Goal: Information Seeking & Learning: Learn about a topic

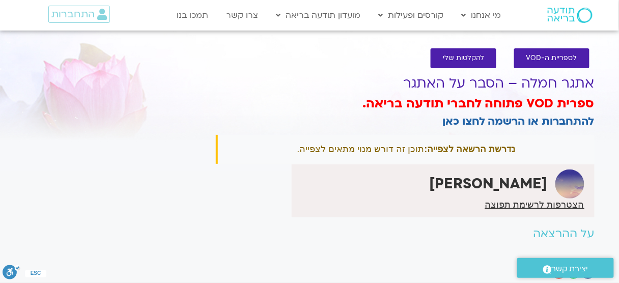
click at [605, 104] on section "לספריית ה-VOD להקלטות שלי אתגר חמלה – הסבר על האתגר ספרית VOD פתוחה לחברי תודעה…" at bounding box center [309, 166] width 619 height 256
click at [548, 121] on link "להתחברות או הרשמה לחצו כאן" at bounding box center [518, 121] width 152 height 15
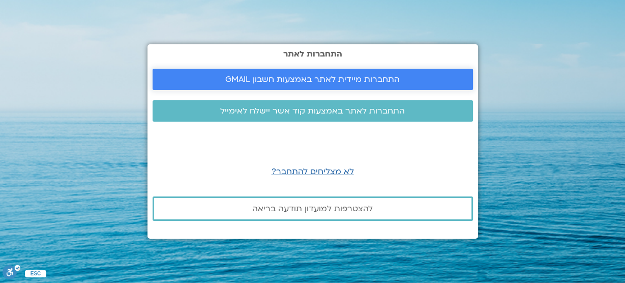
click at [346, 84] on span "התחברות מיידית לאתר באמצעות חשבון GMAIL" at bounding box center [312, 79] width 174 height 9
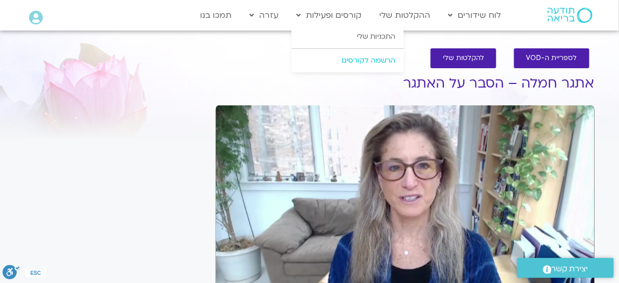
click at [352, 61] on link "הרשמה לקורסים" at bounding box center [347, 60] width 112 height 23
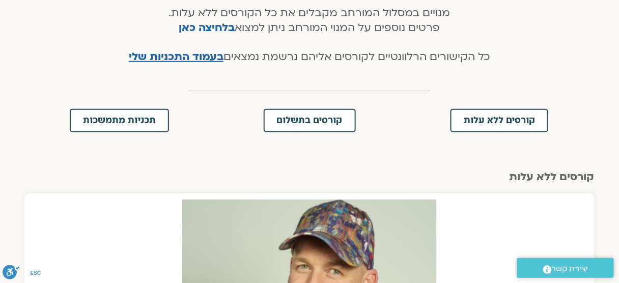
scroll to position [244, 0]
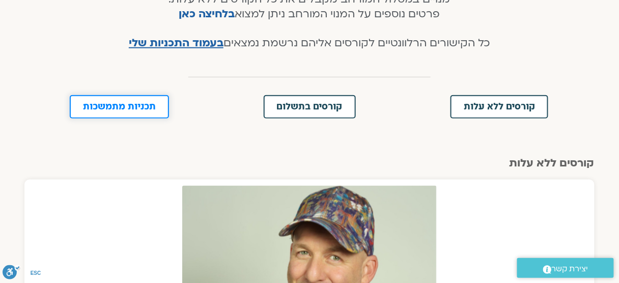
click at [113, 108] on span "תכניות מתמשכות" at bounding box center [119, 106] width 73 height 9
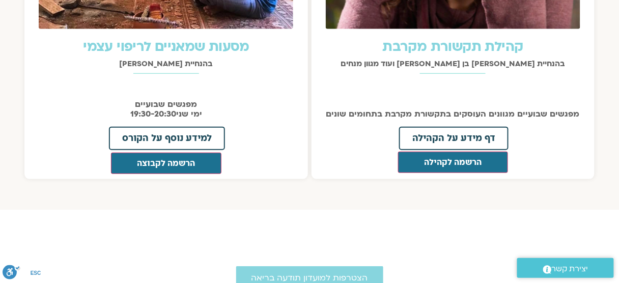
scroll to position [1226, 0]
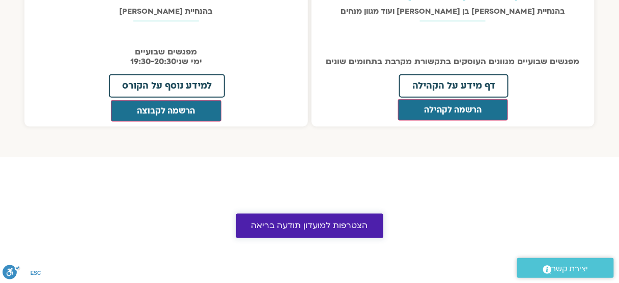
drag, startPoint x: 360, startPoint y: 211, endPoint x: 366, endPoint y: 203, distance: 9.9
click at [360, 221] on span "הצטרפות למועדון תודעה בריאה" at bounding box center [309, 225] width 116 height 9
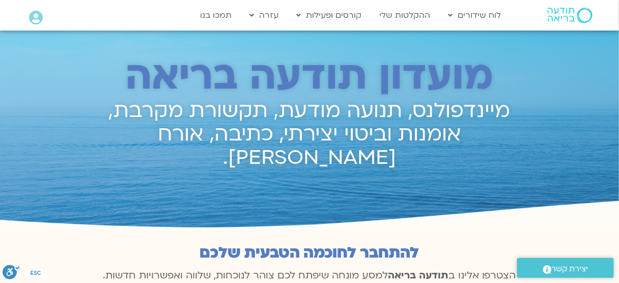
click at [476, 112] on h2 "מיינדפולנס, תנועה מודעת, תקשורת מקרבת, אומנות וביטוי יצירתי, כתיבה, אורח חיים ב…" at bounding box center [309, 134] width 428 height 70
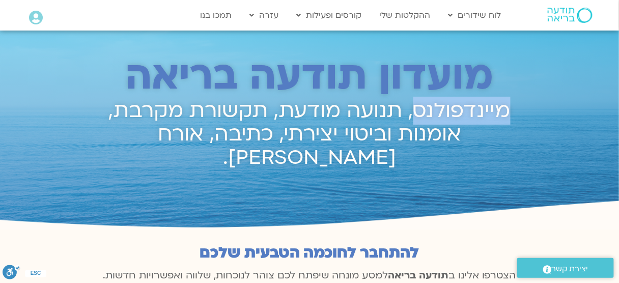
click at [476, 112] on h2 "מיינדפולנס, תנועה מודעת, תקשורת מקרבת, אומנות וביטוי יצירתי, כתיבה, אורח חיים ב…" at bounding box center [309, 134] width 428 height 70
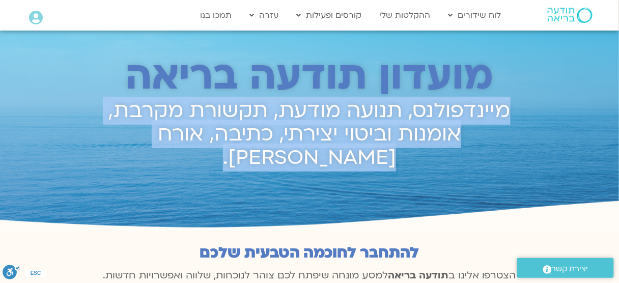
click at [476, 112] on h2 "מיינדפולנס, תנועה מודעת, תקשורת מקרבת, אומנות וביטוי יצירתי, כתיבה, אורח חיים ב…" at bounding box center [309, 134] width 428 height 70
click at [465, 118] on h2 "מיינדפולנס, תנועה מודעת, תקשורת מקרבת, אומנות וביטוי יצירתי, כתיבה, אורח חיים ב…" at bounding box center [309, 134] width 428 height 70
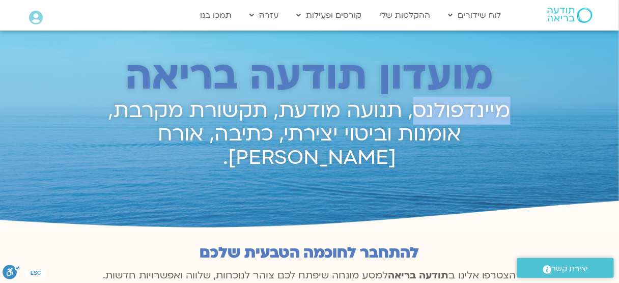
click at [465, 118] on h2 "מיינדפולנס, תנועה מודעת, תקשורת מקרבת, אומנות וביטוי יצירתי, כתיבה, אורח חיים ב…" at bounding box center [309, 134] width 428 height 70
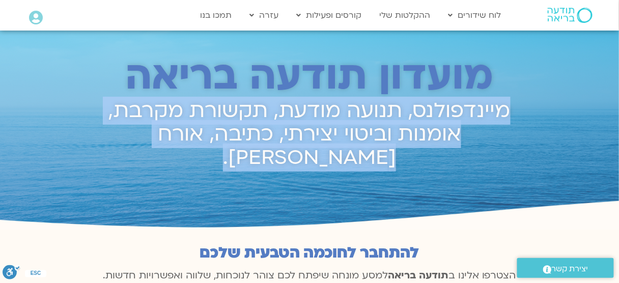
click at [465, 118] on h2 "מיינדפולנס, תנועה מודעת, תקשורת מקרבת, אומנות וביטוי יצירתי, כתיבה, אורח חיים ב…" at bounding box center [309, 134] width 428 height 70
click at [450, 124] on h2 "מיינדפולנס, תנועה מודעת, תקשורת מקרבת, אומנות וביטוי יצירתי, כתיבה, אורח חיים ב…" at bounding box center [309, 134] width 428 height 70
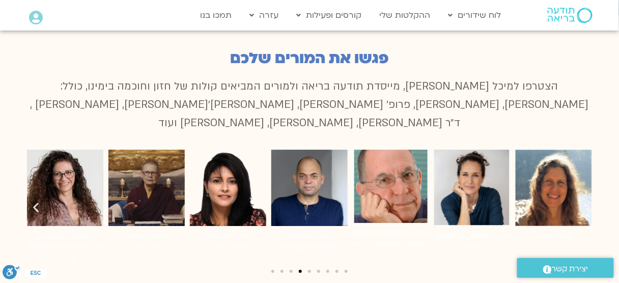
scroll to position [733, 0]
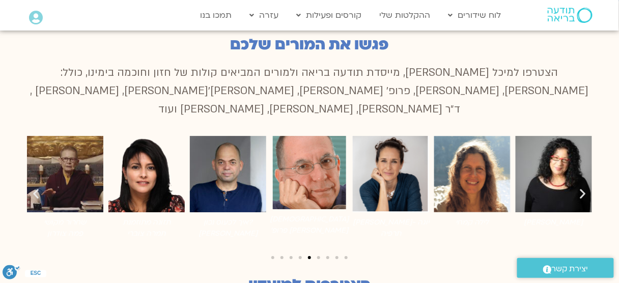
click at [583, 187] on icon "שקופית הבאה" at bounding box center [582, 193] width 13 height 13
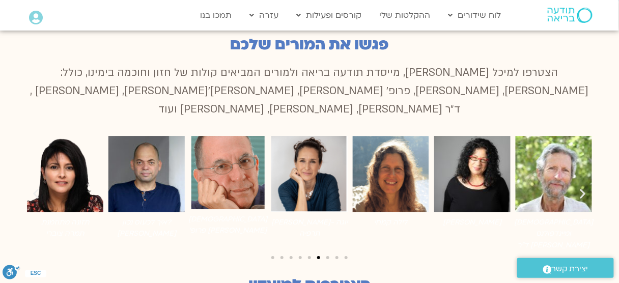
click at [583, 187] on icon "שקופית הבאה" at bounding box center [582, 193] width 13 height 13
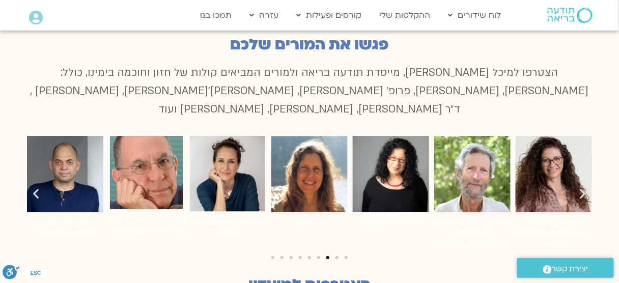
click at [583, 187] on icon "שקופית הבאה" at bounding box center [582, 193] width 13 height 13
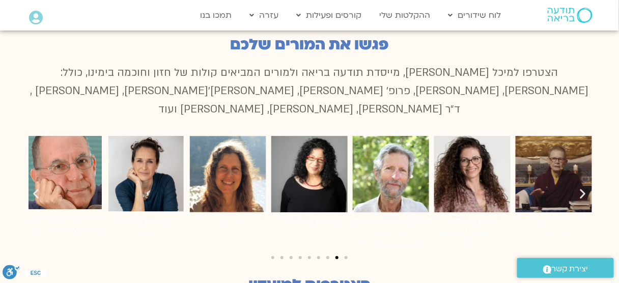
click at [583, 187] on icon "שקופית הבאה" at bounding box center [582, 193] width 13 height 13
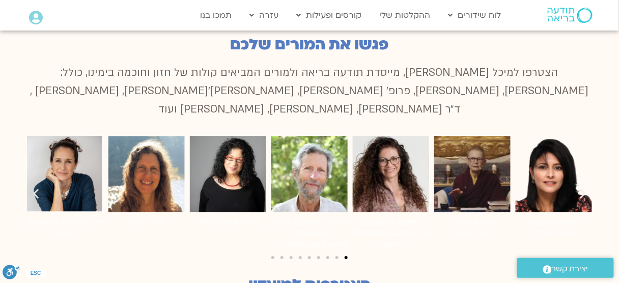
click at [583, 187] on icon "שקופית הבאה" at bounding box center [582, 193] width 13 height 13
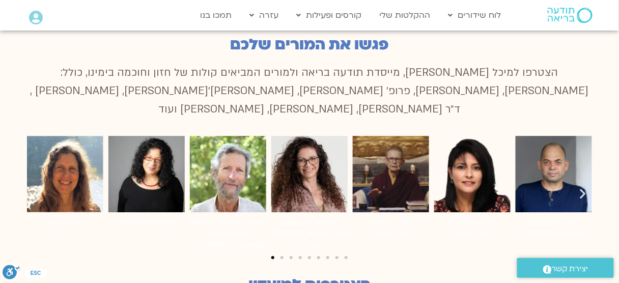
click at [583, 187] on icon "שקופית הבאה" at bounding box center [582, 193] width 13 height 13
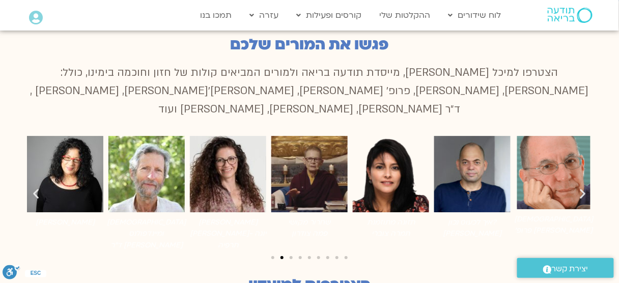
click at [583, 187] on icon "שקופית הבאה" at bounding box center [582, 193] width 13 height 13
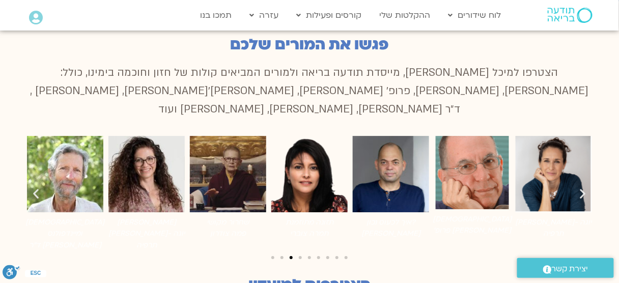
click at [583, 187] on icon "שקופית הבאה" at bounding box center [582, 193] width 13 height 13
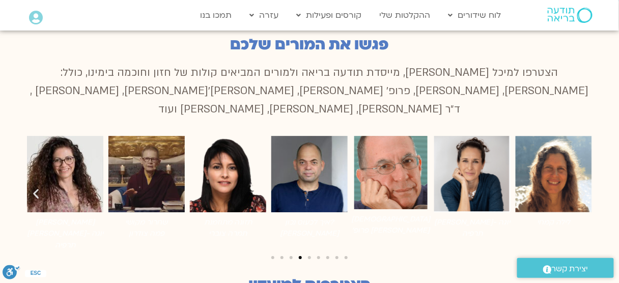
click at [389, 149] on img "8 / 9" at bounding box center [390, 172] width 73 height 73
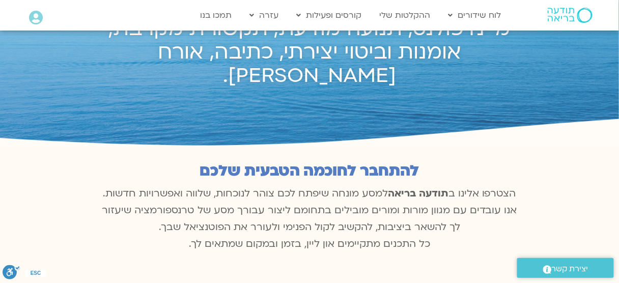
scroll to position [0, 0]
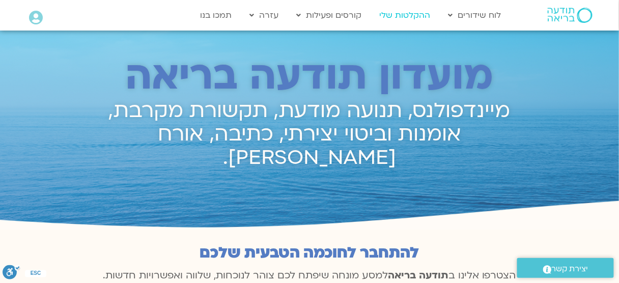
click at [420, 17] on link "ההקלטות שלי" at bounding box center [404, 15] width 61 height 19
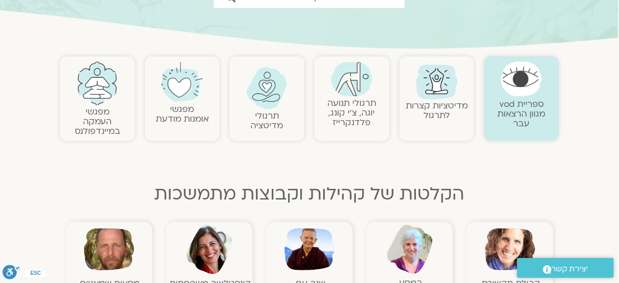
scroll to position [163, 0]
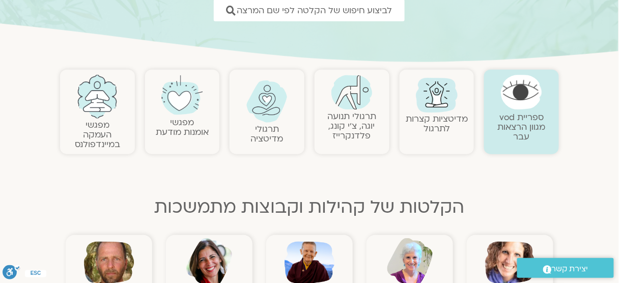
click at [446, 124] on link "מדיטציות קצרות לתרגול" at bounding box center [436, 123] width 62 height 21
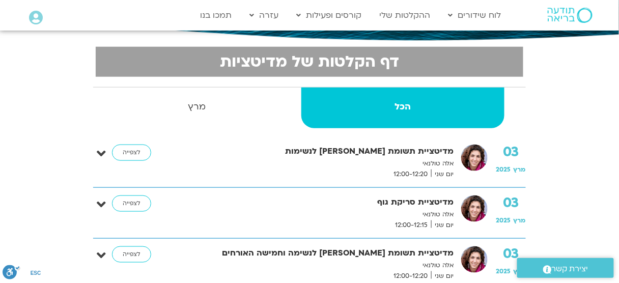
scroll to position [231, 0]
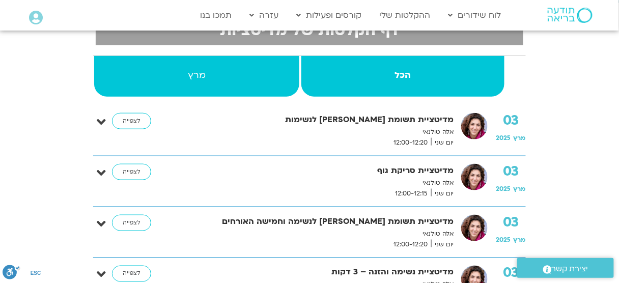
click at [209, 80] on strong "מרץ" at bounding box center [196, 75] width 205 height 15
click at [475, 76] on strong "הכל" at bounding box center [402, 75] width 203 height 15
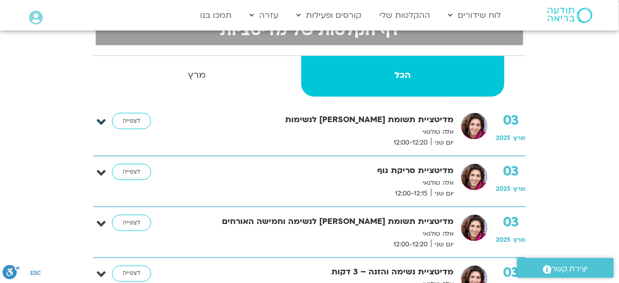
click at [104, 121] on icon at bounding box center [101, 122] width 9 height 14
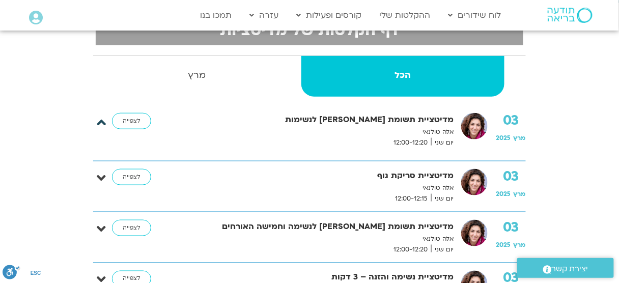
click at [104, 121] on icon at bounding box center [101, 122] width 9 height 14
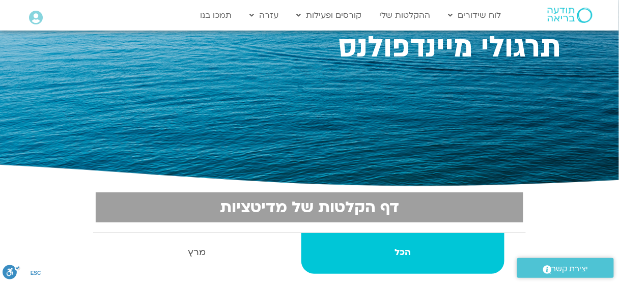
scroll to position [0, 0]
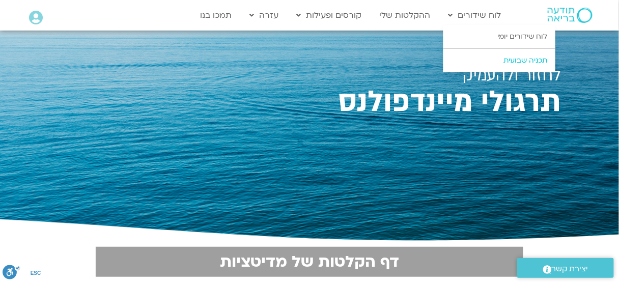
click at [529, 59] on link "תכניה שבועית" at bounding box center [499, 60] width 112 height 23
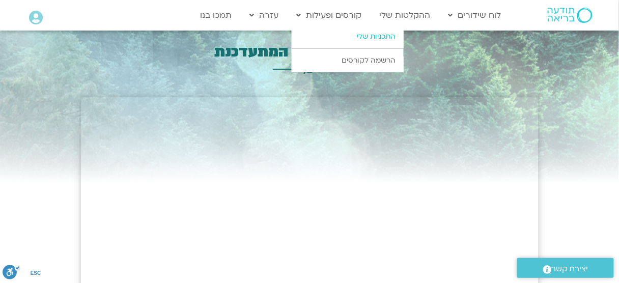
click at [360, 33] on link "התכניות שלי" at bounding box center [347, 36] width 112 height 23
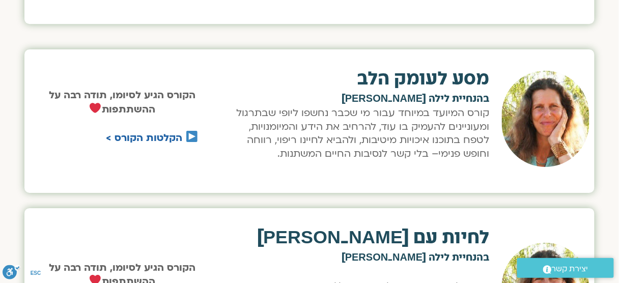
scroll to position [826, 0]
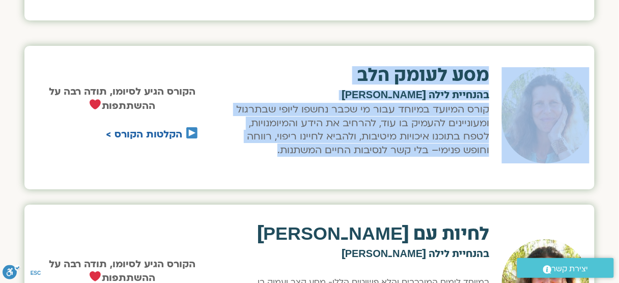
drag, startPoint x: 251, startPoint y: 149, endPoint x: 564, endPoint y: 68, distance: 323.0
click at [564, 68] on div "מסע לעומק הלב בהנחיית לילה [PERSON_NAME] קורס המיועד במיוחד עבור מי שכבר נחשפו …" at bounding box center [315, 115] width 557 height 128
click at [427, 117] on p "קורס המיועד במיוחד עבור מי שכבר נחשפו ליופי שבתרגול ומעוניינים להעמיק בו עוד, ל…" at bounding box center [361, 130] width 255 height 54
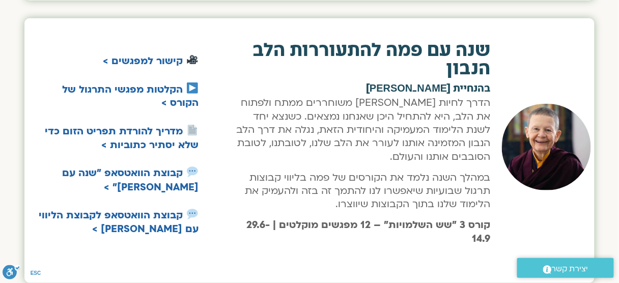
scroll to position [1216, 0]
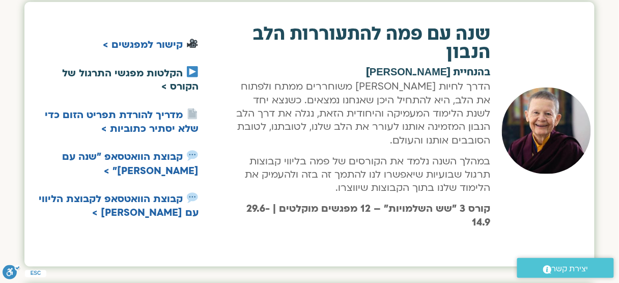
click at [163, 78] on link "הקלטות מפגשי התרגול של הקורס >" at bounding box center [130, 80] width 136 height 26
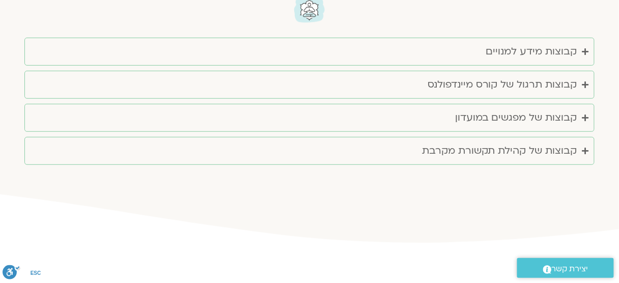
scroll to position [2007, 0]
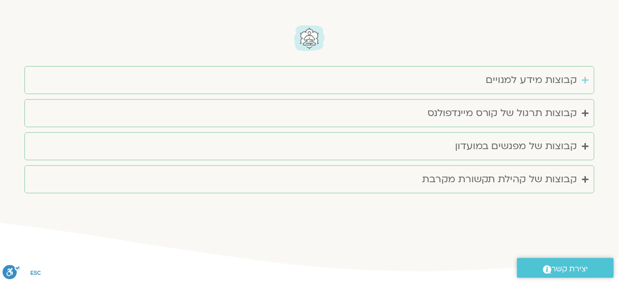
click at [553, 77] on div "קבוצות מידע למנויים" at bounding box center [531, 80] width 91 height 17
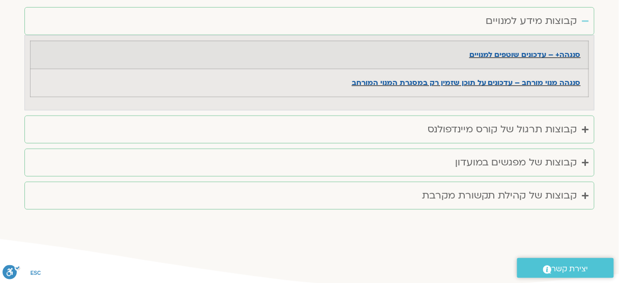
scroll to position [2001, 0]
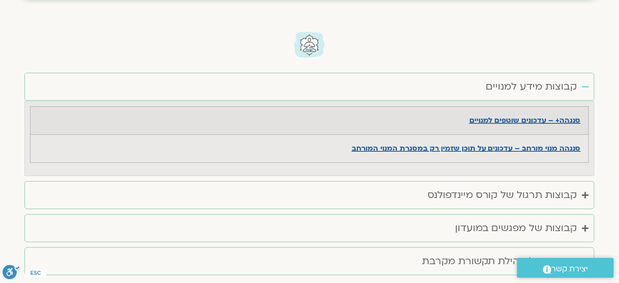
click at [569, 83] on div "קבוצות מידע למנויים" at bounding box center [531, 86] width 91 height 17
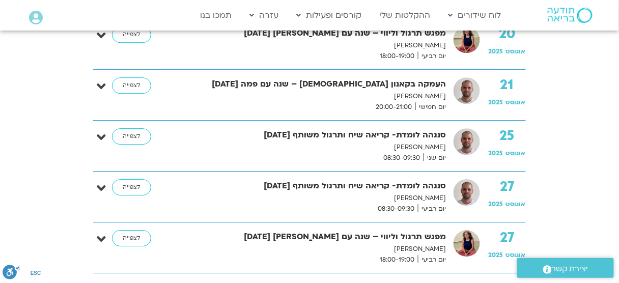
scroll to position [671, 0]
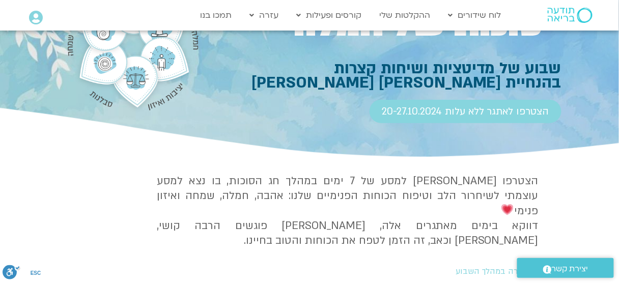
scroll to position [163, 0]
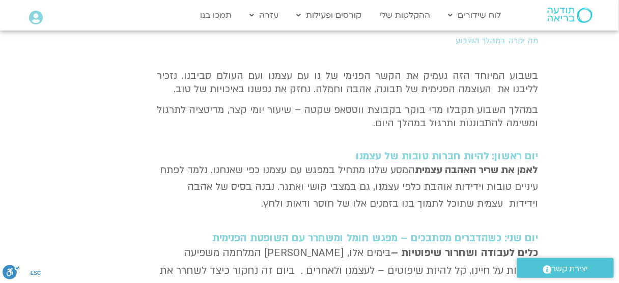
scroll to position [326, 0]
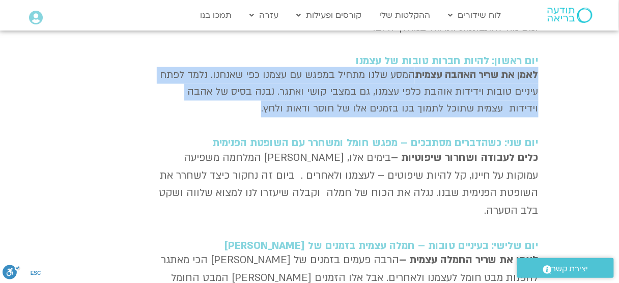
click at [581, 129] on section "הצטרפו אלינו למסע של 7 ימים במהלך חג הסוכות, בו נצא למסע עוצמתי לשיחרור הלב וטי…" at bounding box center [309, 243] width 619 height 816
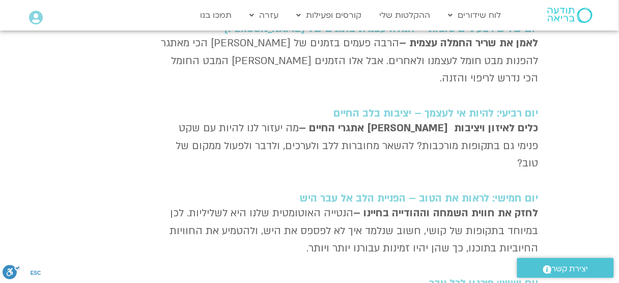
scroll to position [635, 0]
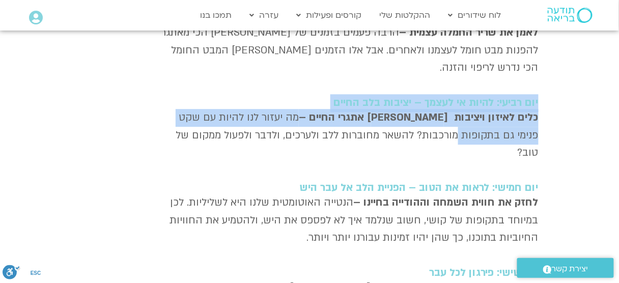
drag, startPoint x: 539, startPoint y: 67, endPoint x: 543, endPoint y: 118, distance: 51.0
click at [543, 118] on section "הצטרפו אלינו למסע של 7 ימים במהלך חג הסוכות, בו נצא למסע עוצמתי לשיחרור הלב וטי…" at bounding box center [309, 15] width 619 height 816
click at [548, 105] on section "הצטרפו אלינו למסע של 7 ימים במהלך חג הסוכות, בו נצא למסע עוצמתי לשיחרור הלב וטי…" at bounding box center [309, 15] width 619 height 816
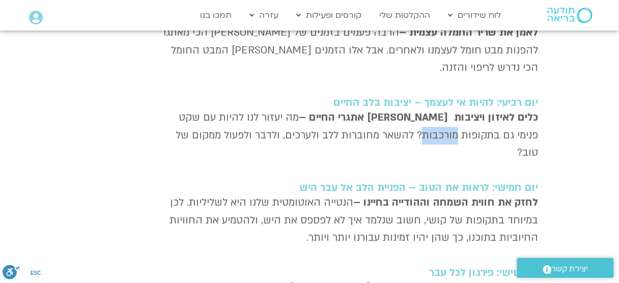
click at [548, 105] on section "הצטרפו אלינו למסע של 7 ימים במהלך חג הסוכות, בו נצא למסע עוצמתי לשיחרור הלב וטי…" at bounding box center [309, 15] width 619 height 816
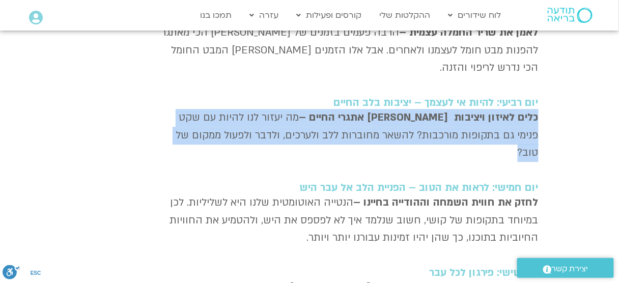
click at [548, 105] on section "הצטרפו אלינו למסע של 7 ימים במהלך חג הסוכות, בו נצא למסע עוצמתי לשיחרור הלב וטי…" at bounding box center [309, 15] width 619 height 816
click at [570, 94] on section "הצטרפו אלינו למסע של 7 ימים במהלך חג הסוכות, בו נצא למסע עוצמתי לשיחרור הלב וטי…" at bounding box center [309, 15] width 619 height 816
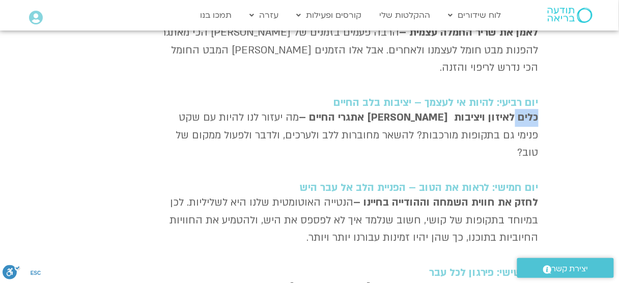
click at [570, 94] on section "הצטרפו אלינו למסע של 7 ימים במהלך חג הסוכות, בו נצא למסע עוצמתי לשיחרור הלב וטי…" at bounding box center [309, 15] width 619 height 816
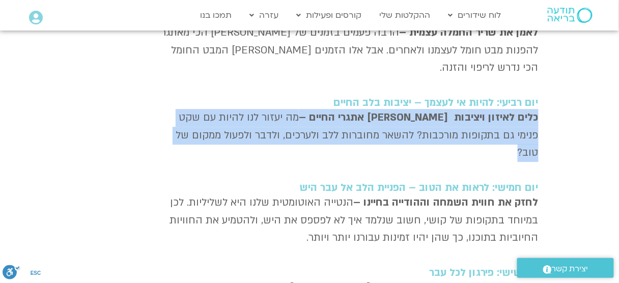
click at [570, 94] on section "הצטרפו אלינו למסע של 7 ימים במהלך חג הסוכות, בו נצא למסע עוצמתי לשיחרור הלב וטי…" at bounding box center [309, 15] width 619 height 816
click at [562, 98] on section "הצטרפו אלינו למסע של 7 ימים במהלך חג הסוכות, בו נצא למסע עוצמתי לשיחרור הלב וטי…" at bounding box center [309, 15] width 619 height 816
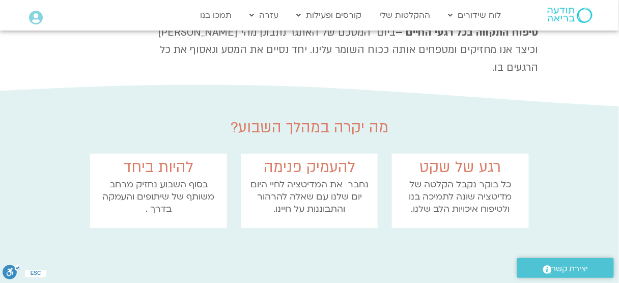
scroll to position [978, 0]
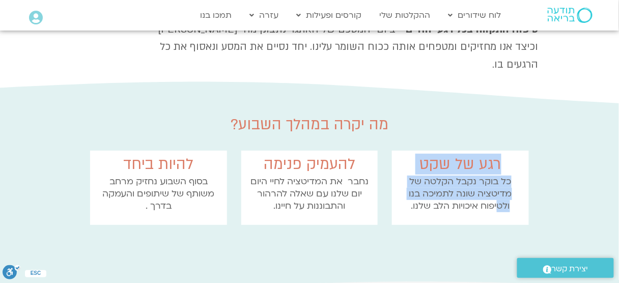
drag, startPoint x: 510, startPoint y: 115, endPoint x: 506, endPoint y: 148, distance: 32.8
click at [497, 160] on div "רגע של שקט כל בוקר נקבל הקלטה של מדיטציה שונה לתמיכה בנו ולטיפוח איכויות הלב של…" at bounding box center [460, 188] width 137 height 74
click at [507, 176] on p "כל בוקר נקבל הקלטה של מדיטציה שונה לתמיכה בנו ולטיפוח איכויות הלב שלנו." at bounding box center [460, 194] width 127 height 37
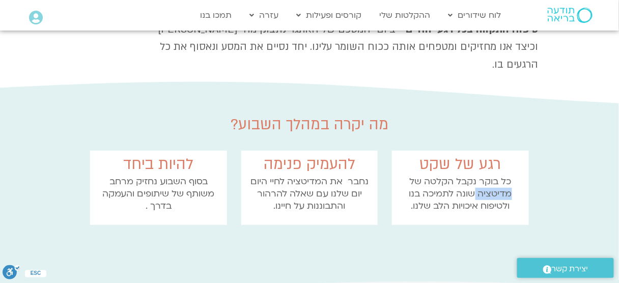
click at [507, 176] on p "כל בוקר נקבל הקלטה של מדיטציה שונה לתמיכה בנו ולטיפוח איכויות הלב שלנו." at bounding box center [460, 194] width 127 height 37
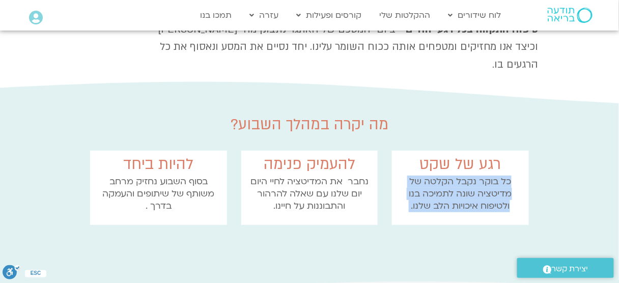
click at [506, 176] on p "כל בוקר נקבל הקלטה של מדיטציה שונה לתמיכה בנו ולטיפוח איכויות הלב שלנו." at bounding box center [460, 194] width 127 height 37
click at [495, 176] on p "כל בוקר נקבל הקלטה של מדיטציה שונה לתמיכה בנו ולטיפוח איכויות הלב שלנו." at bounding box center [460, 194] width 127 height 37
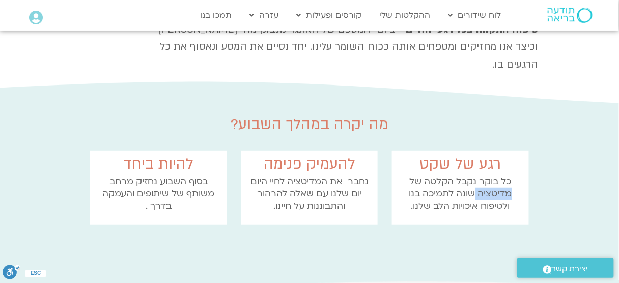
click at [495, 176] on p "כל בוקר נקבל הקלטה של מדיטציה שונה לתמיכה בנו ולטיפוח איכויות הלב שלנו." at bounding box center [460, 194] width 127 height 37
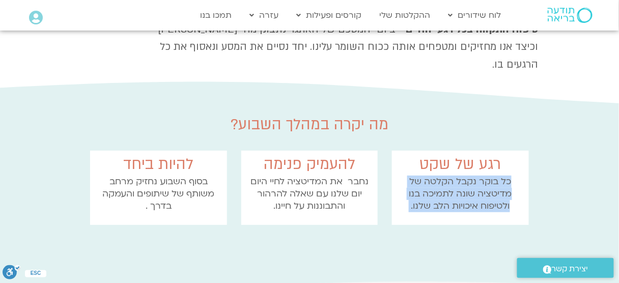
click at [495, 176] on p "כל בוקר נקבל הקלטה של מדיטציה שונה לתמיכה בנו ולטיפוח איכויות הלב שלנו." at bounding box center [460, 194] width 127 height 37
click at [507, 176] on p "כל בוקר נקבל הקלטה של מדיטציה שונה לתמיכה בנו ולטיפוח איכויות הלב שלנו." at bounding box center [460, 194] width 127 height 37
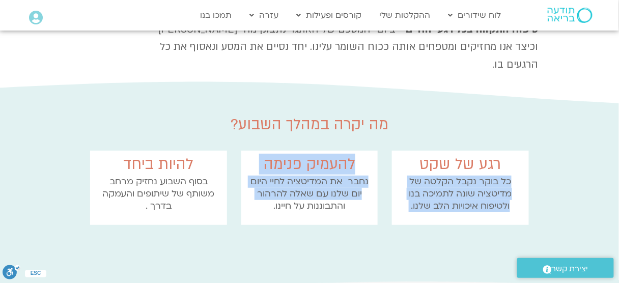
drag, startPoint x: 515, startPoint y: 131, endPoint x: 385, endPoint y: 161, distance: 133.6
click at [374, 164] on div "רגע של שקט כל בוקר נקבל הקלטה של מדיטציה שונה לתמיכה בנו ולטיפוח איכויות הלב של…" at bounding box center [309, 187] width 453 height 88
click at [468, 176] on p "כל בוקר נקבל הקלטה של מדיטציה שונה לתמיכה בנו ולטיפוח איכויות הלב שלנו." at bounding box center [460, 194] width 127 height 37
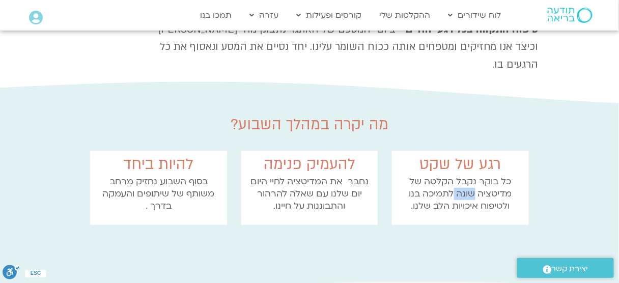
click at [468, 176] on p "כל בוקר נקבל הקלטה של מדיטציה שונה לתמיכה בנו ולטיפוח איכויות הלב שלנו." at bounding box center [460, 194] width 127 height 37
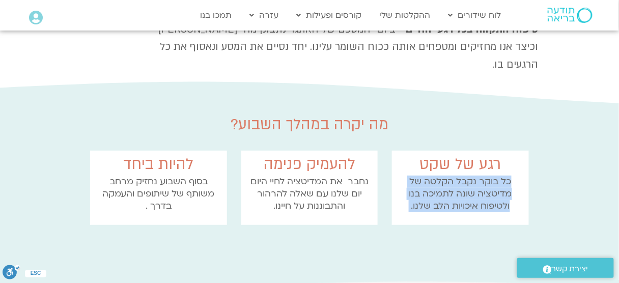
click at [468, 176] on p "כל בוקר נקבל הקלטה של מדיטציה שונה לתמיכה בנו ולטיפוח איכויות הלב שלנו." at bounding box center [460, 194] width 127 height 37
click at [458, 176] on p "כל בוקר נקבל הקלטה של מדיטציה שונה לתמיכה בנו ולטיפוח איכויות הלב שלנו." at bounding box center [460, 194] width 127 height 37
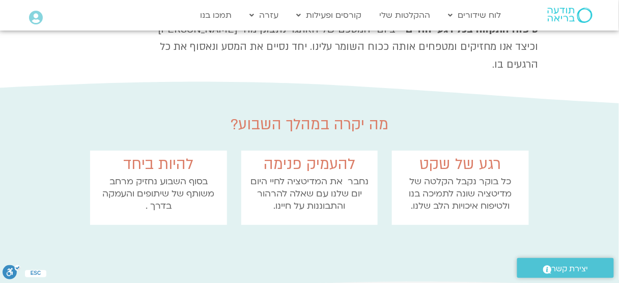
click at [320, 176] on p "נחבר את המדיטציה לחיי היום יום שלנו עם שאלה להרהור והתבוננות על חיינו." at bounding box center [309, 194] width 127 height 37
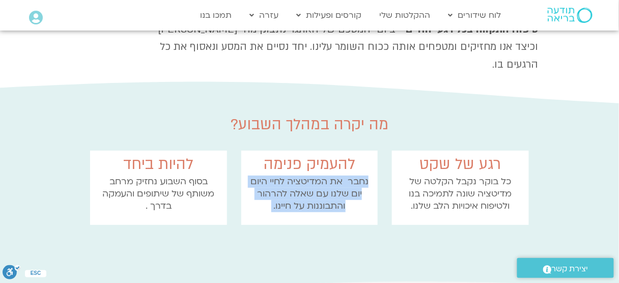
click at [320, 176] on p "נחבר את המדיטציה לחיי היום יום שלנו עם שאלה להרהור והתבוננות על חיינו." at bounding box center [309, 194] width 127 height 37
click at [295, 176] on p "נחבר את המדיטציה לחיי היום יום שלנו עם שאלה להרהור והתבוננות על חיינו." at bounding box center [309, 194] width 127 height 37
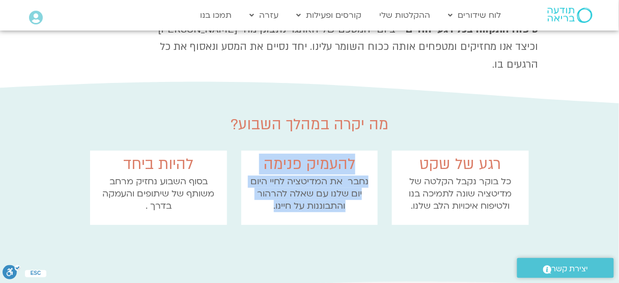
drag, startPoint x: 249, startPoint y: 152, endPoint x: 381, endPoint y: 111, distance: 137.9
click at [381, 143] on div "להעמיק פנימה נחבר את המדיטציה לחיי היום יום שלנו עם שאלה להרהור והתבוננות על חי…" at bounding box center [309, 187] width 151 height 88
click at [365, 176] on p "נחבר את המדיטציה לחיי היום יום שלנו עם שאלה להרהור והתבוננות על חיינו." at bounding box center [309, 194] width 127 height 37
drag, startPoint x: 366, startPoint y: 109, endPoint x: 265, endPoint y: 159, distance: 113.3
click at [262, 161] on div "להעמיק פנימה נחבר את המדיטציה לחיי היום יום שלנו עם שאלה להרהור והתבוננות על חי…" at bounding box center [309, 188] width 137 height 74
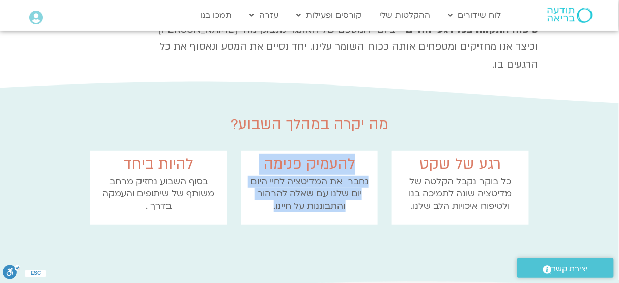
click at [289, 176] on p "נחבר את המדיטציה לחיי היום יום שלנו עם שאלה להרהור והתבוננות על חיינו." at bounding box center [309, 194] width 127 height 37
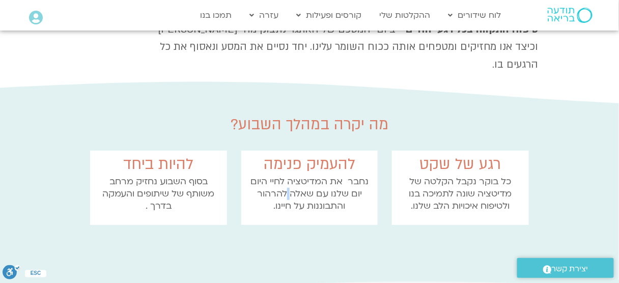
click at [289, 176] on p "נחבר את המדיטציה לחיי היום יום שלנו עם שאלה להרהור והתבוננות על חיינו." at bounding box center [309, 194] width 127 height 37
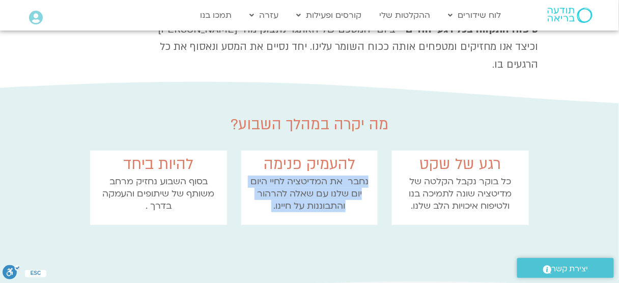
click at [289, 176] on p "נחבר את המדיטציה לחיי היום יום שלנו עם שאלה להרהור והתבוננות על חיינו." at bounding box center [309, 194] width 127 height 37
click at [277, 176] on p "נחבר את המדיטציה לחיי היום יום שלנו עם שאלה להרהור והתבוננות על חיינו." at bounding box center [309, 194] width 127 height 37
drag, startPoint x: 261, startPoint y: 155, endPoint x: 384, endPoint y: 129, distance: 125.7
click at [384, 143] on div "להעמיק פנימה נחבר את המדיטציה לחיי היום יום שלנו עם שאלה להרהור והתבוננות על חי…" at bounding box center [309, 187] width 151 height 88
click at [351, 176] on p "נחבר את המדיטציה לחיי היום יום שלנו עם שאלה להרהור והתבוננות על חיינו." at bounding box center [309, 194] width 127 height 37
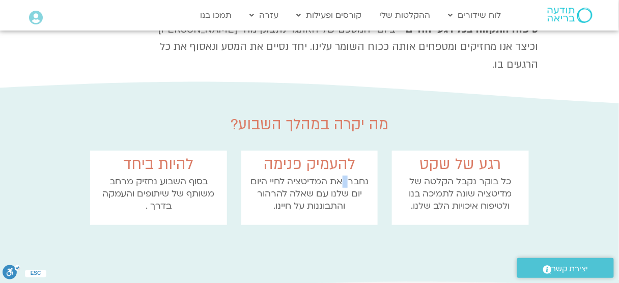
click at [351, 176] on p "נחבר את המדיטציה לחיי היום יום שלנו עם שאלה להרהור והתבוננות על חיינו." at bounding box center [309, 194] width 127 height 37
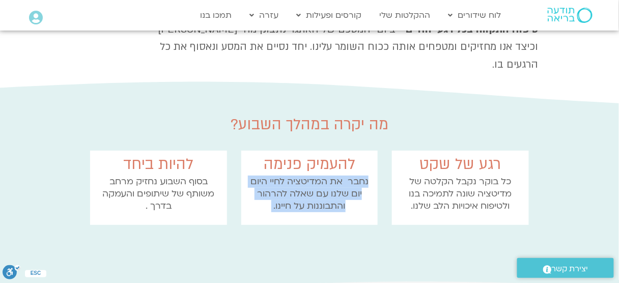
click at [351, 176] on p "נחבר את המדיטציה לחיי היום יום שלנו עם שאלה להרהור והתבוננות על חיינו." at bounding box center [309, 194] width 127 height 37
click at [364, 176] on p "נחבר את המדיטציה לחיי היום יום שלנו עם שאלה להרהור והתבוננות על חיינו." at bounding box center [309, 194] width 127 height 37
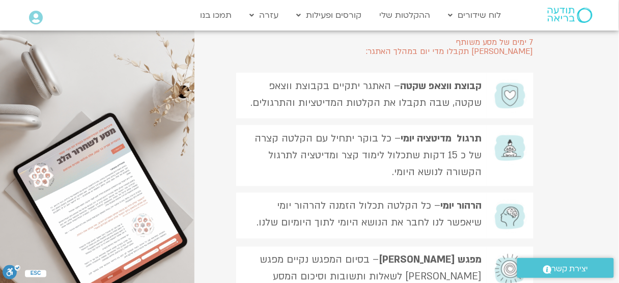
scroll to position [1259, 0]
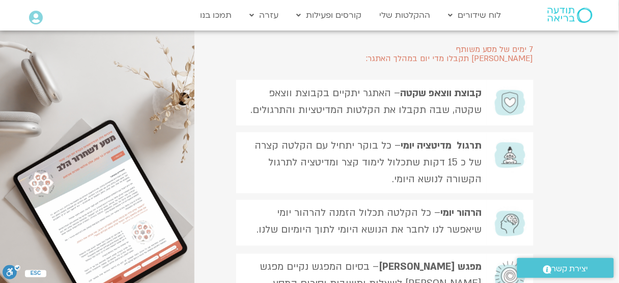
click at [440, 139] on strong "תרגול מדיטציה יומי" at bounding box center [441, 145] width 81 height 13
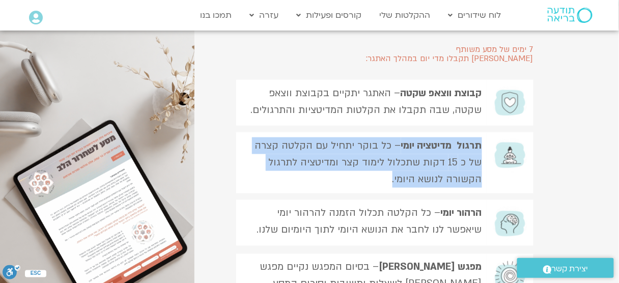
click at [440, 139] on strong "תרגול מדיטציה יומי" at bounding box center [441, 145] width 81 height 13
copy div "תרגול מדיטציה יומי – כל בוקר יתחיל עם הקלטה קצרה של כ 15 דקות שתכלול לימוד קצר …"
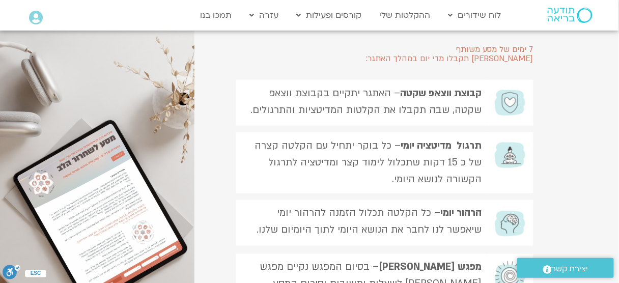
click at [576, 124] on section "7 ימים של מסע משותף בהם תקבלו מדי יום במהלך האתגר: קבוצת ווצאפ שקטה – האתגר יתק…" at bounding box center [309, 171] width 619 height 345
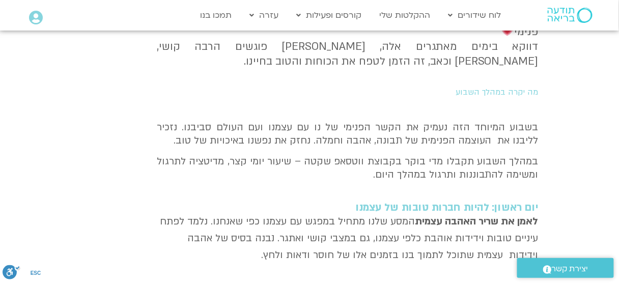
scroll to position [38, 0]
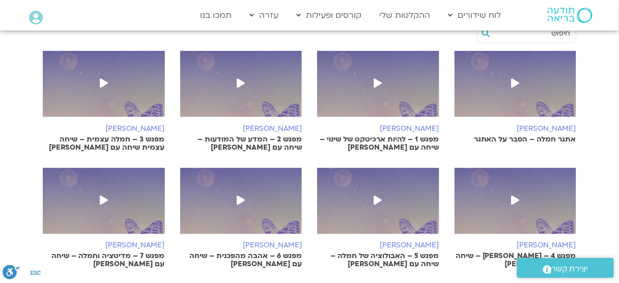
scroll to position [281, 0]
